Goal: Task Accomplishment & Management: Use online tool/utility

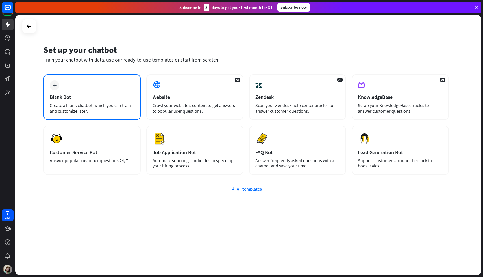
click at [108, 103] on div "Create a blank chatbot, which you can train and customize later." at bounding box center [92, 108] width 85 height 11
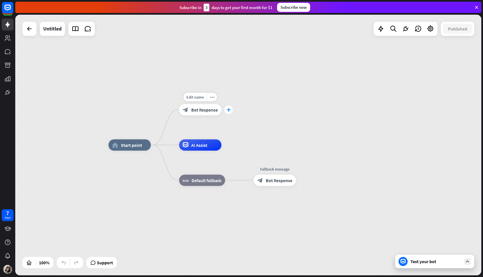
click at [228, 112] on div "plus" at bounding box center [228, 110] width 8 height 8
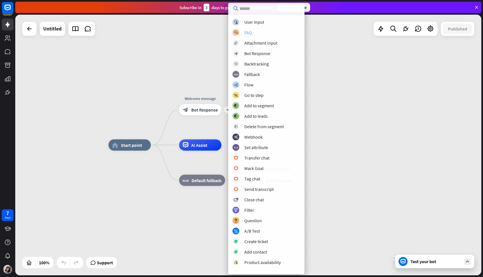
click at [248, 31] on div "FAQ" at bounding box center [248, 33] width 8 height 6
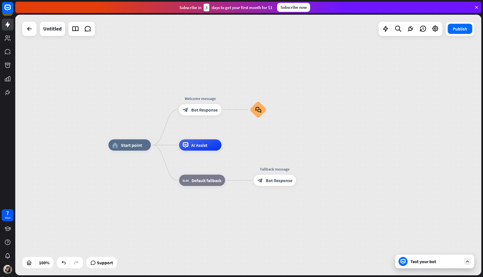
click at [378, 110] on div "home_2 Start point Welcome message block_bot_response Bot Response block_faq AI…" at bounding box center [248, 145] width 466 height 261
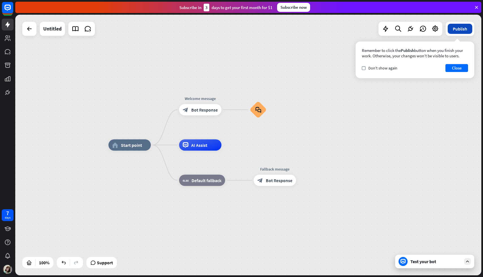
click at [455, 34] on button "Publish" at bounding box center [460, 29] width 25 height 10
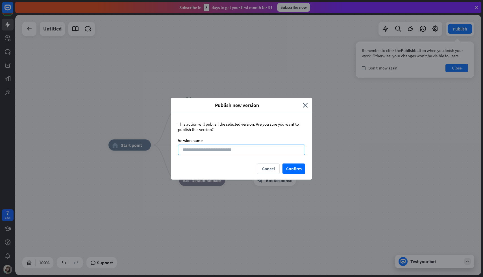
click at [239, 151] on input at bounding box center [241, 150] width 127 height 10
type input "*******"
click at [297, 168] on button "Confirm" at bounding box center [293, 168] width 23 height 10
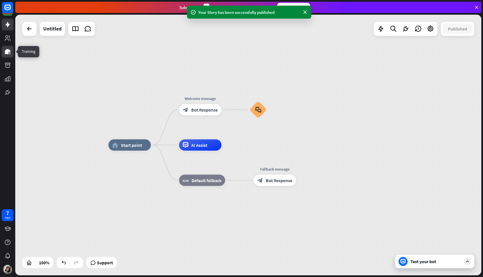
click at [9, 54] on icon at bounding box center [7, 51] width 7 height 7
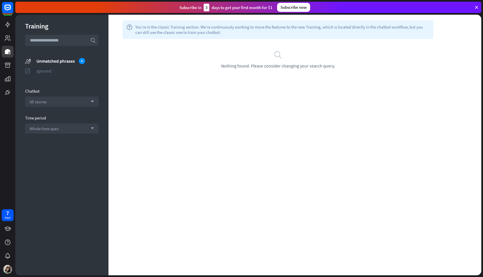
click at [58, 72] on div "Ignored" at bounding box center [67, 71] width 62 height 6
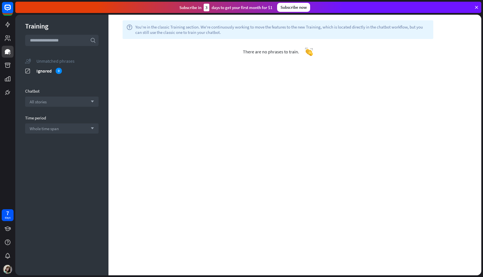
click at [60, 62] on div "Unmatched phrases" at bounding box center [67, 61] width 62 height 6
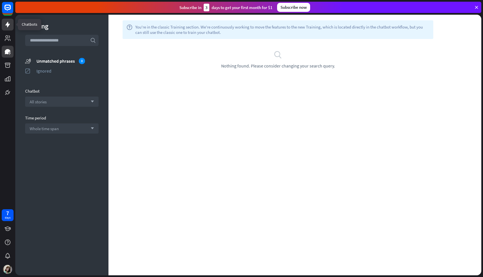
click at [8, 23] on icon at bounding box center [7, 25] width 5 height 6
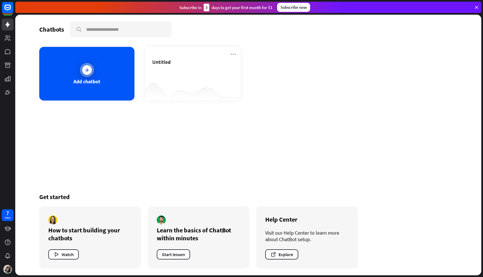
drag, startPoint x: 105, startPoint y: 77, endPoint x: 115, endPoint y: 78, distance: 9.9
click at [115, 78] on div "Add chatbot" at bounding box center [86, 74] width 95 height 54
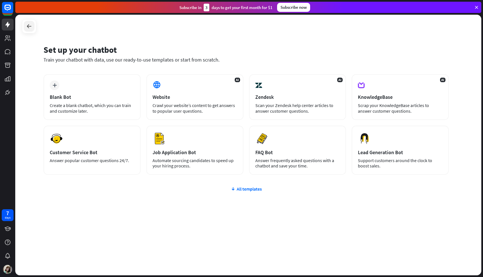
click at [31, 28] on icon at bounding box center [29, 26] width 7 height 7
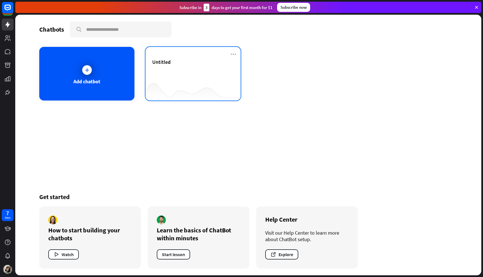
click at [203, 80] on div at bounding box center [192, 90] width 95 height 22
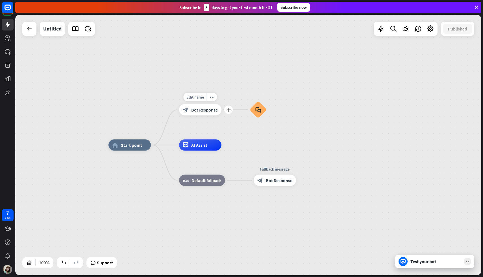
click at [208, 109] on span "Bot Response" at bounding box center [204, 110] width 27 height 6
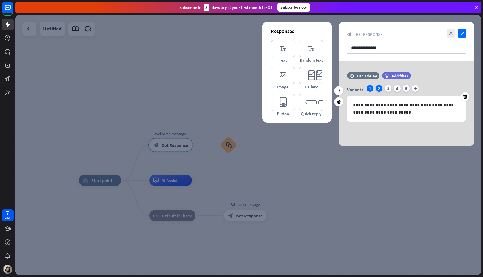
click at [378, 88] on div "2" at bounding box center [379, 88] width 7 height 7
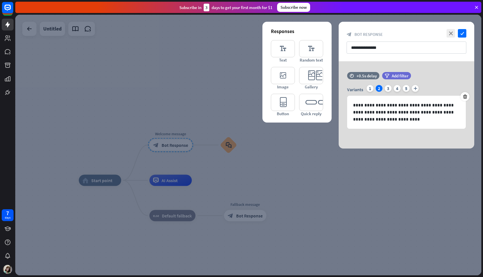
click at [372, 178] on div at bounding box center [248, 145] width 466 height 261
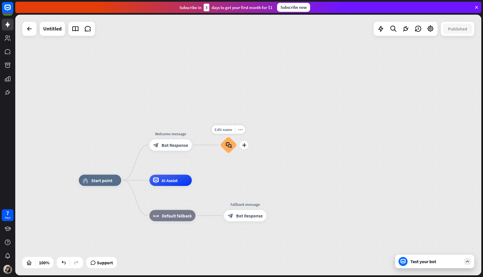
click at [225, 153] on div "block_faq" at bounding box center [228, 145] width 17 height 17
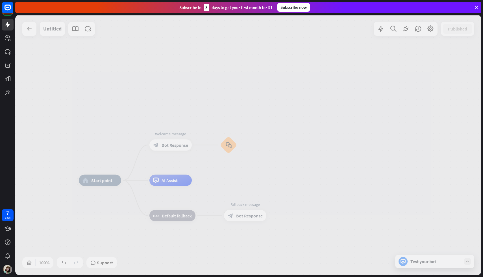
click at [226, 147] on div at bounding box center [248, 145] width 466 height 261
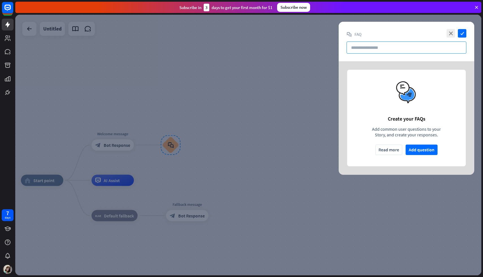
click at [371, 53] on input "text" at bounding box center [406, 48] width 120 height 12
click at [417, 149] on button "Add question" at bounding box center [421, 150] width 32 height 10
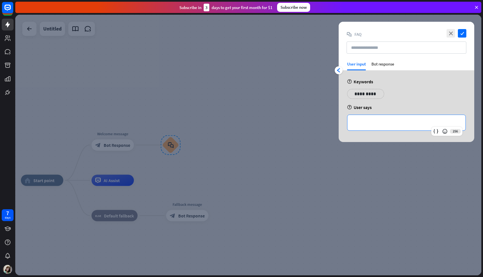
click at [363, 123] on p "**********" at bounding box center [406, 122] width 107 height 7
click at [363, 93] on p "**********" at bounding box center [365, 93] width 29 height 7
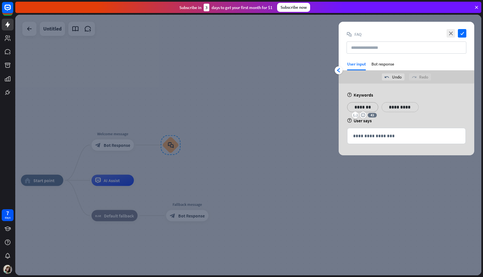
click at [394, 106] on p "**********" at bounding box center [400, 107] width 29 height 7
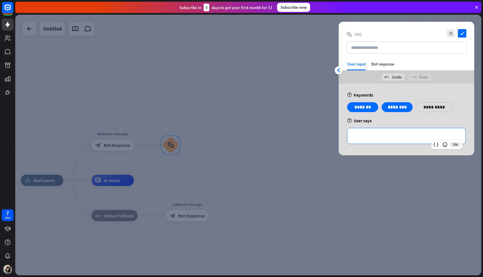
click at [370, 135] on p "**********" at bounding box center [406, 135] width 107 height 7
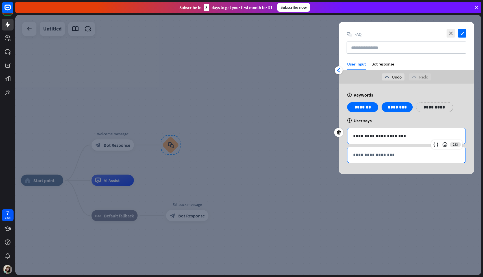
click at [366, 154] on p "**********" at bounding box center [406, 154] width 107 height 7
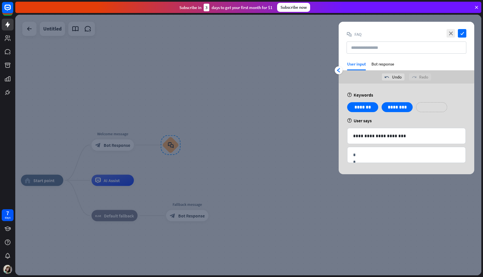
click at [446, 107] on div "**********" at bounding box center [431, 107] width 31 height 10
click at [376, 167] on div "**********" at bounding box center [407, 129] width 136 height 91
click at [376, 154] on p "**********" at bounding box center [406, 154] width 107 height 7
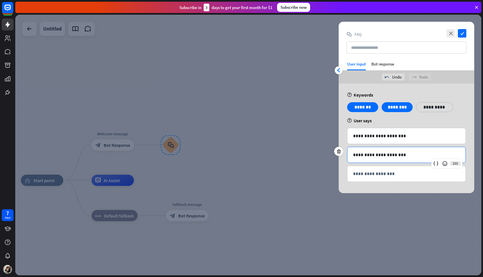
click at [407, 126] on div "**********" at bounding box center [407, 139] width 136 height 110
click at [383, 62] on div "Bot response" at bounding box center [382, 65] width 23 height 9
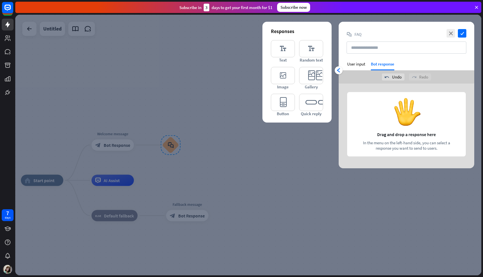
click at [376, 113] on div at bounding box center [407, 126] width 136 height 85
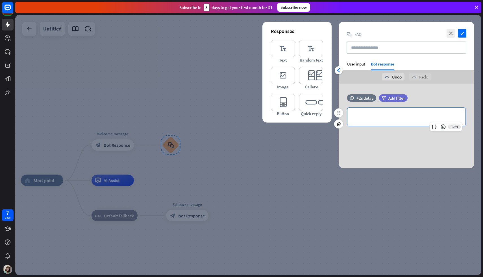
click at [369, 119] on p "**********" at bounding box center [406, 116] width 107 height 7
click at [370, 154] on div "**********" at bounding box center [407, 126] width 136 height 85
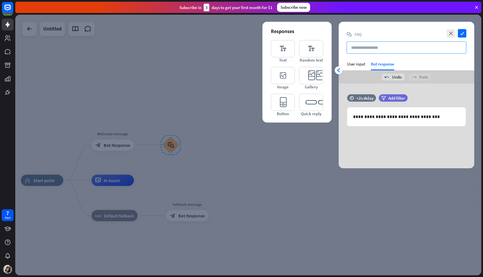
click at [428, 49] on input "text" at bounding box center [406, 48] width 120 height 12
type input "**********"
click at [464, 34] on icon "check" at bounding box center [462, 33] width 8 height 8
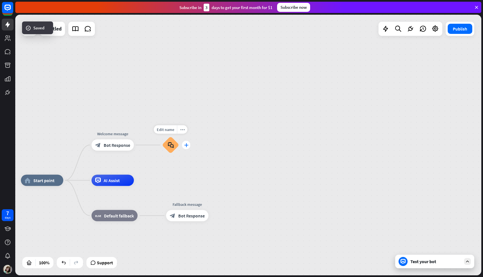
click at [185, 145] on icon "plus" at bounding box center [186, 145] width 4 height 4
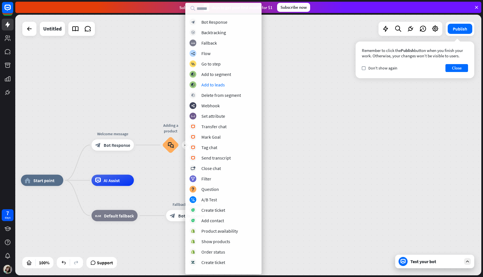
click at [298, 89] on div "home_2 Start point Welcome message block_bot_response Bot Response plus Adding …" at bounding box center [248, 145] width 466 height 261
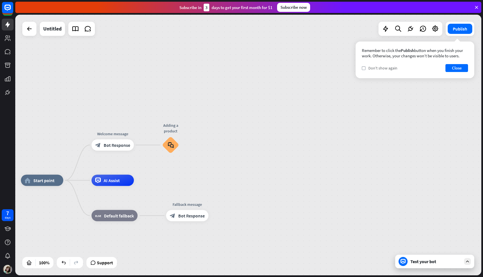
click at [383, 70] on span "Don't show again" at bounding box center [382, 68] width 29 height 5
click at [454, 68] on button "Close" at bounding box center [456, 68] width 23 height 8
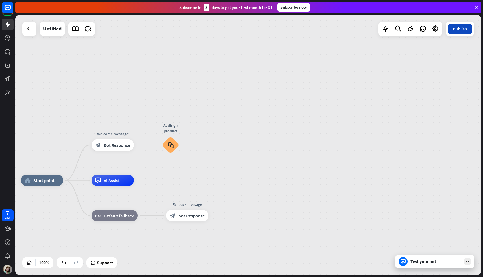
click at [454, 32] on button "Publish" at bounding box center [460, 29] width 25 height 10
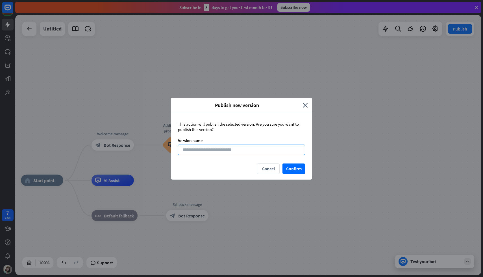
click at [280, 153] on input at bounding box center [241, 150] width 127 height 10
type input "**"
click at [287, 169] on button "Confirm" at bounding box center [293, 168] width 23 height 10
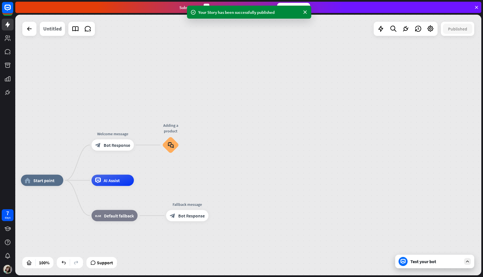
click at [49, 29] on div "Untitled" at bounding box center [52, 29] width 18 height 14
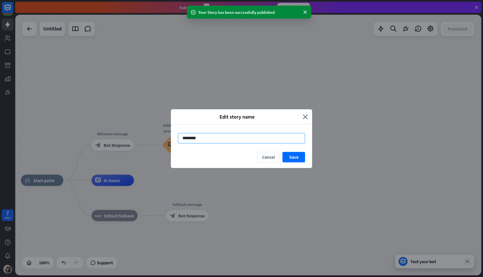
click at [185, 134] on input "********" at bounding box center [241, 138] width 127 height 10
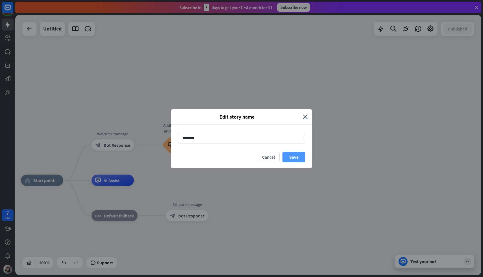
type input "*******"
click at [292, 157] on button "Save" at bounding box center [293, 157] width 23 height 10
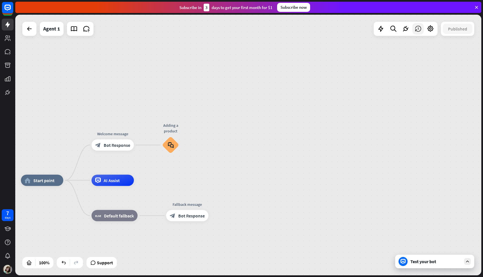
click at [417, 29] on icon at bounding box center [417, 28] width 7 height 7
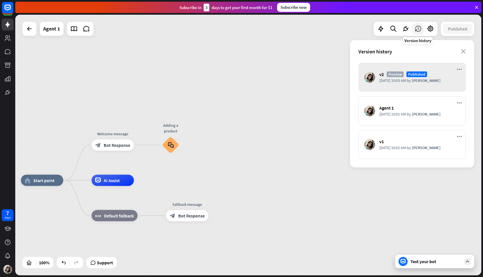
click at [417, 29] on icon at bounding box center [417, 28] width 7 height 7
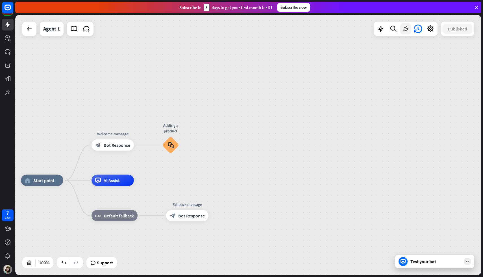
click at [405, 29] on icon at bounding box center [405, 28] width 7 height 7
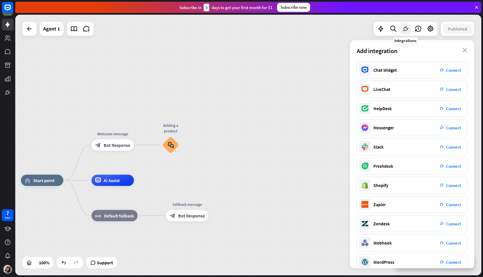
click at [405, 29] on icon at bounding box center [405, 28] width 7 height 7
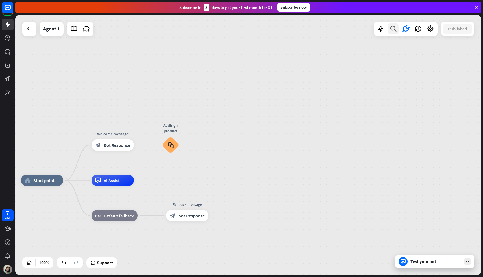
click at [395, 29] on icon at bounding box center [393, 28] width 8 height 7
click at [404, 28] on icon at bounding box center [405, 28] width 7 height 7
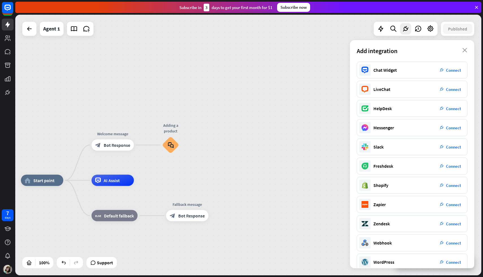
click at [89, 60] on div "home_2 Start point Welcome message block_bot_response Bot Response Adding a pro…" at bounding box center [248, 145] width 466 height 261
click at [86, 35] on div at bounding box center [80, 29] width 27 height 14
click at [86, 27] on icon at bounding box center [86, 28] width 7 height 7
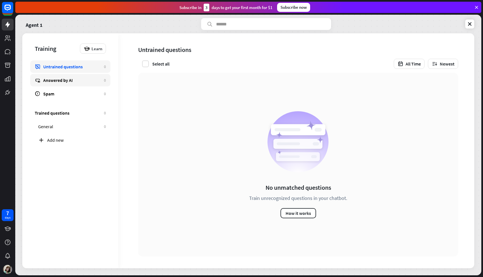
click at [61, 79] on div "Answered by AI" at bounding box center [72, 80] width 58 height 6
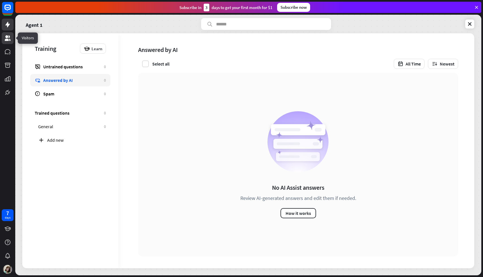
click at [9, 39] on icon at bounding box center [7, 38] width 7 height 7
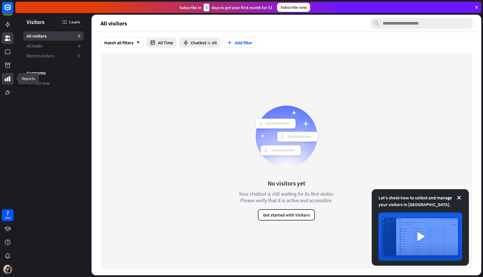
click at [7, 82] on link at bounding box center [8, 79] width 12 height 12
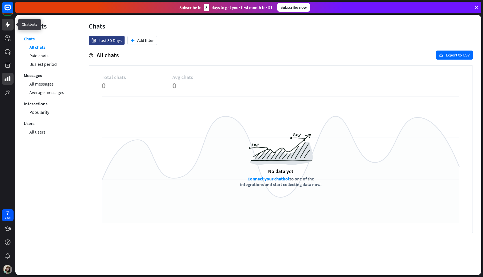
click at [12, 27] on link at bounding box center [8, 25] width 12 height 12
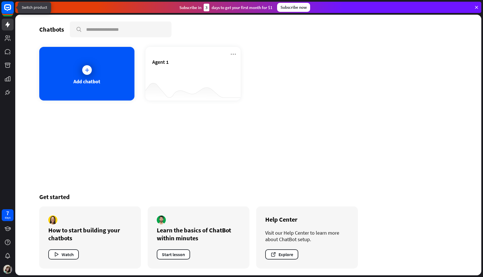
click at [7, 4] on rect at bounding box center [7, 7] width 12 height 12
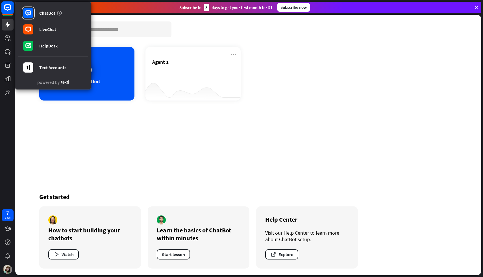
click at [7, 4] on icon at bounding box center [7, 7] width 7 height 7
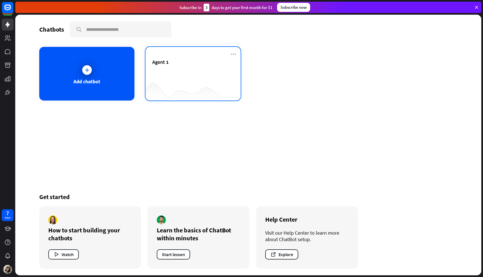
click at [156, 75] on div "Agent 1" at bounding box center [193, 69] width 82 height 20
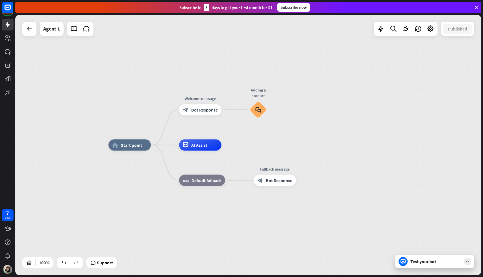
click at [448, 263] on div "Test your bot" at bounding box center [435, 262] width 51 height 6
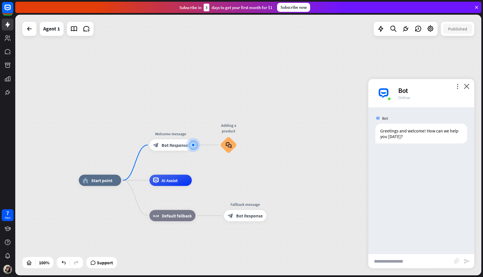
click at [387, 262] on input "text" at bounding box center [411, 261] width 86 height 14
type input "**********"
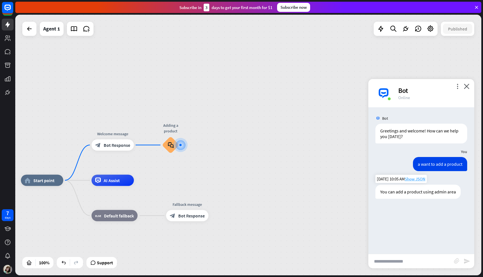
click at [413, 179] on span "Show JSON" at bounding box center [415, 178] width 21 height 5
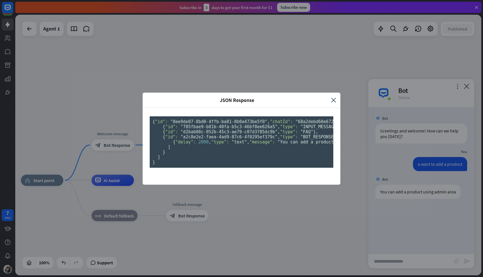
click at [216, 122] on pre "{ "id": "8ee9de07-8bd0-4ffb-ba81-8b0a473be5f0" , "chatId": "68a2debd60e6720007a…" at bounding box center [242, 141] width 184 height 51
click at [333, 97] on icon "close" at bounding box center [333, 100] width 5 height 6
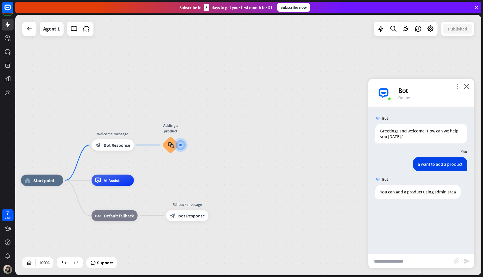
click at [457, 84] on icon "more_vert" at bounding box center [457, 86] width 5 height 5
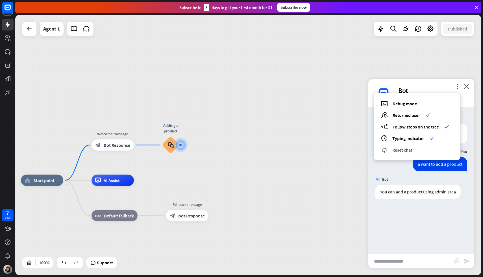
click at [404, 151] on span "Reset chat" at bounding box center [402, 150] width 20 height 6
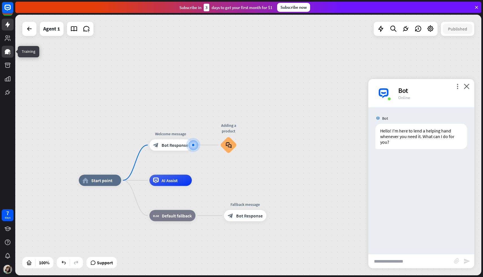
click at [7, 57] on link at bounding box center [8, 52] width 12 height 12
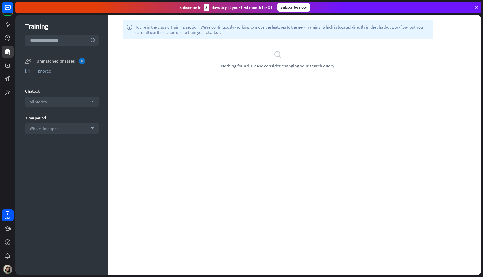
click at [71, 57] on div "unmatched_phrases Unmatched phrases 0" at bounding box center [61, 60] width 73 height 7
click at [71, 58] on div "Unmatched phrases 0" at bounding box center [67, 61] width 62 height 6
click at [10, 38] on icon at bounding box center [7, 38] width 7 height 7
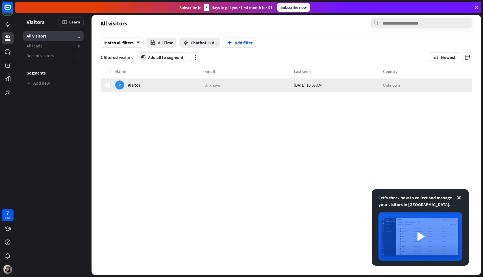
click at [150, 86] on div "V Visitor" at bounding box center [159, 85] width 89 height 14
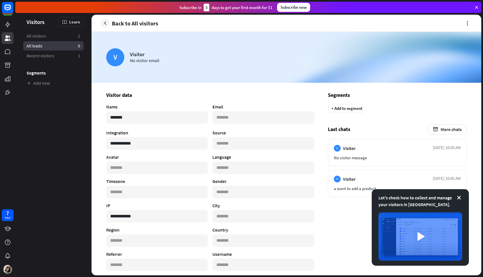
click at [46, 45] on link "All leads 0" at bounding box center [53, 45] width 60 height 9
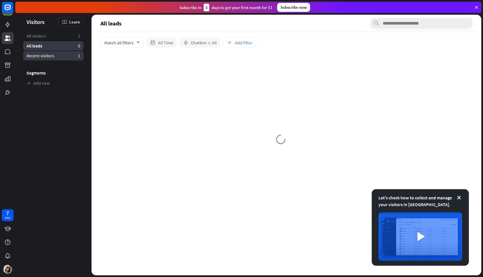
click at [46, 55] on span "Recent visitors" at bounding box center [41, 56] width 28 height 6
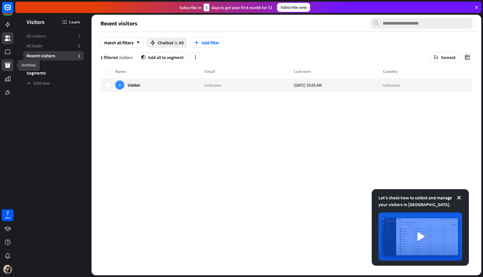
click at [6, 66] on icon at bounding box center [8, 65] width 6 height 5
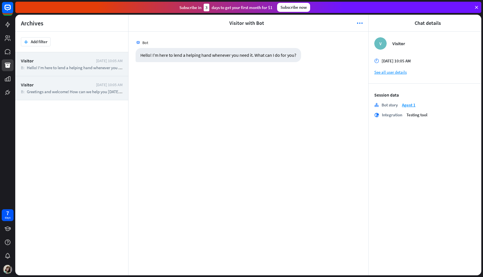
click at [108, 82] on div "Visitor [DATE] 10:05 AM B: Greetings and welcome! How can we help you [DATE]? U…" at bounding box center [71, 88] width 113 height 24
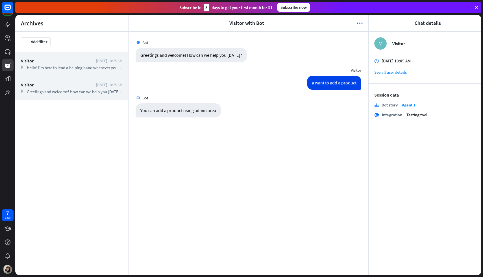
click at [99, 63] on div "[DATE] 10:05 AM" at bounding box center [109, 60] width 27 height 5
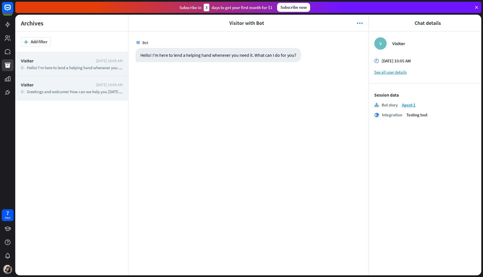
click at [86, 90] on span "Greetings and welcome! How can we help you [DATE]?" at bounding box center [74, 91] width 95 height 5
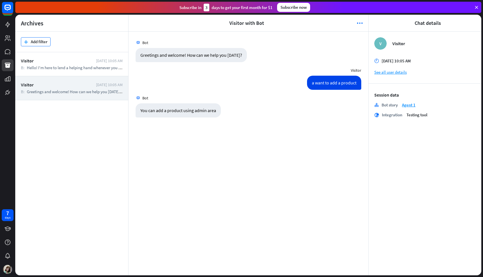
click at [34, 40] on button "plus Add filter" at bounding box center [36, 41] width 30 height 9
click at [360, 25] on icon "more_horiz" at bounding box center [360, 23] width 6 height 6
click at [317, 39] on span "Debug mode" at bounding box center [307, 39] width 24 height 6
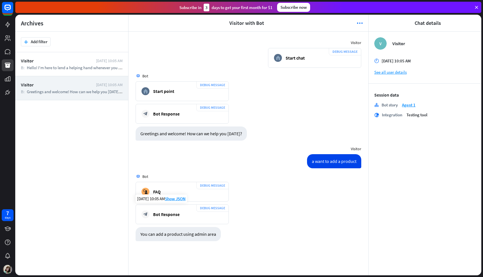
click at [177, 213] on div "Bot Response" at bounding box center [166, 214] width 27 height 6
click at [205, 213] on div "block_bot_response Bot Response" at bounding box center [181, 214] width 81 height 8
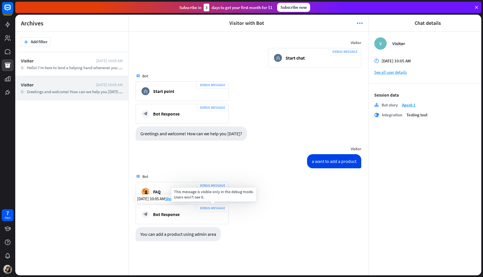
click at [205, 210] on div "DEBUG MESSAGE" at bounding box center [212, 207] width 32 height 7
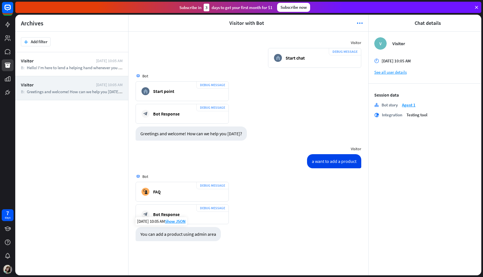
click at [175, 234] on div "You can add a product using admin area" at bounding box center [178, 234] width 85 height 14
click at [171, 196] on div "[DATE] 10:05 AM Show JSON" at bounding box center [161, 199] width 51 height 8
click at [171, 197] on span "Show JSON" at bounding box center [175, 198] width 21 height 5
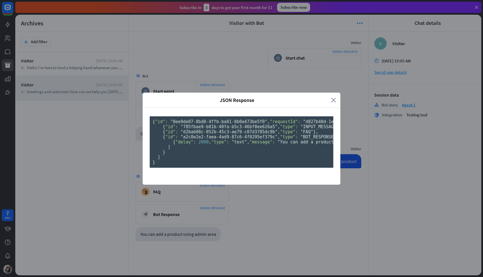
click at [333, 97] on icon "close" at bounding box center [333, 100] width 5 height 6
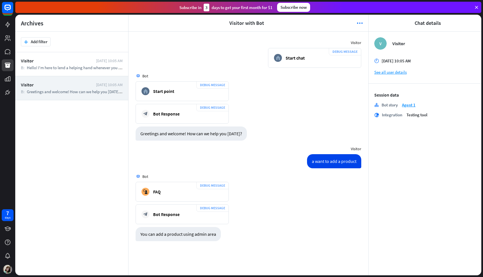
click at [388, 76] on div "V Visitor time [DATE] 10:05 AM See all user details Session data stories Bot st…" at bounding box center [425, 154] width 113 height 244
click at [388, 73] on link "See all user details" at bounding box center [424, 71] width 101 height 5
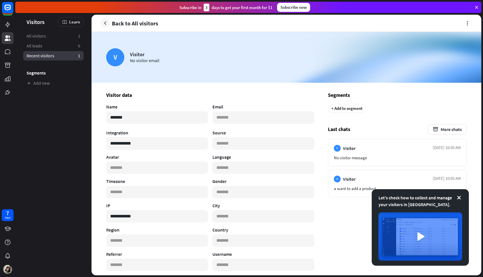
click at [32, 55] on span "Recent visitors" at bounding box center [41, 56] width 28 height 6
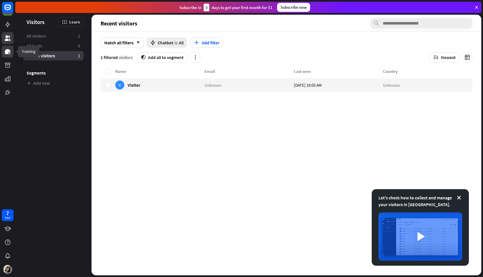
click at [6, 53] on icon at bounding box center [8, 51] width 6 height 5
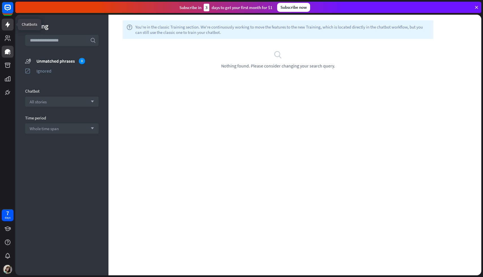
click at [6, 23] on icon at bounding box center [7, 24] width 7 height 7
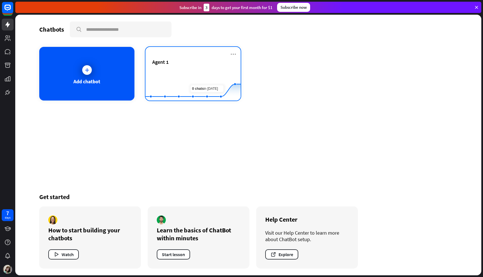
click at [208, 64] on div "Agent 1" at bounding box center [193, 62] width 82 height 6
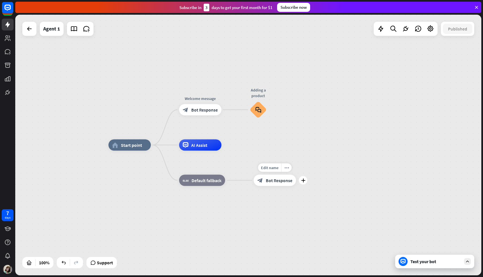
click at [278, 185] on div "block_bot_response Bot Response" at bounding box center [275, 180] width 42 height 11
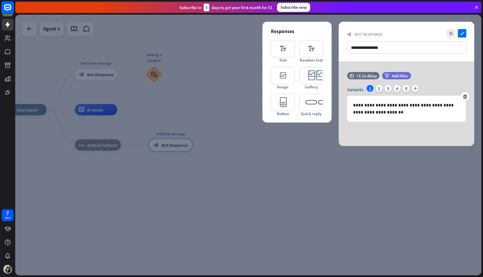
click at [3, 9] on rect at bounding box center [7, 7] width 12 height 12
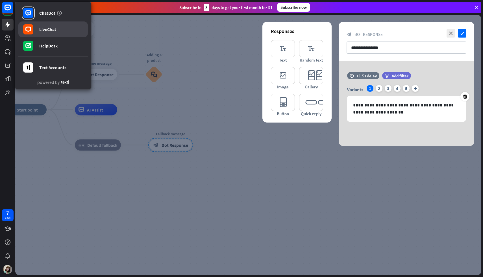
click at [40, 34] on link "LiveChat" at bounding box center [52, 29] width 69 height 16
